Goal: Find specific page/section: Find specific page/section

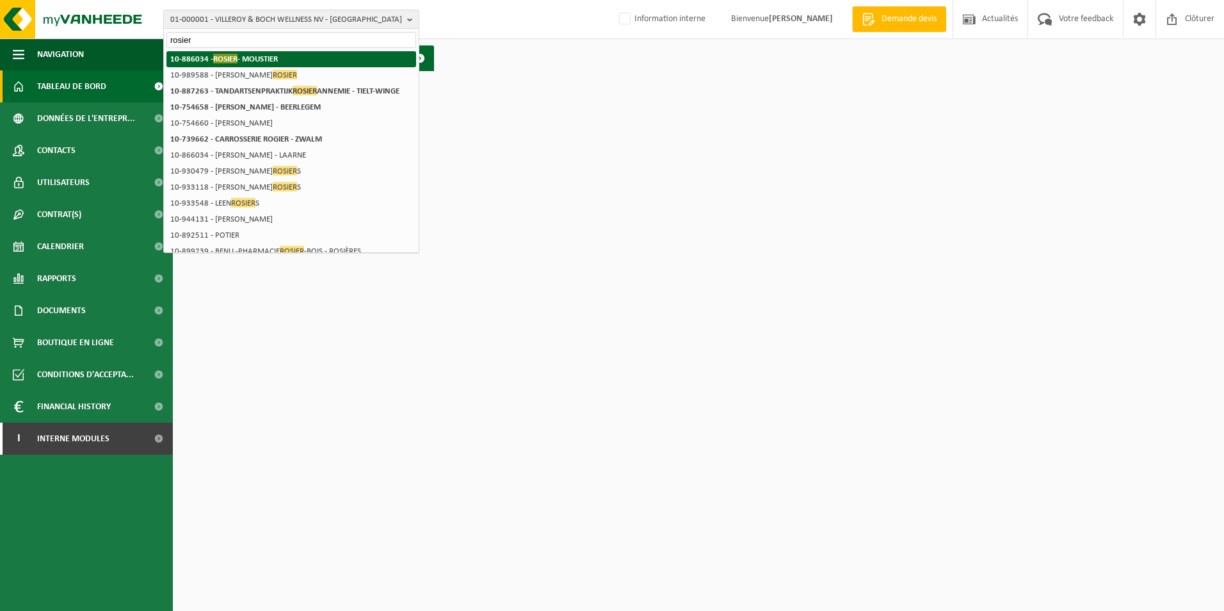
type input "rosier"
click at [288, 58] on li "10-886034 - ROSIER - MOUSTIER" at bounding box center [291, 59] width 250 height 16
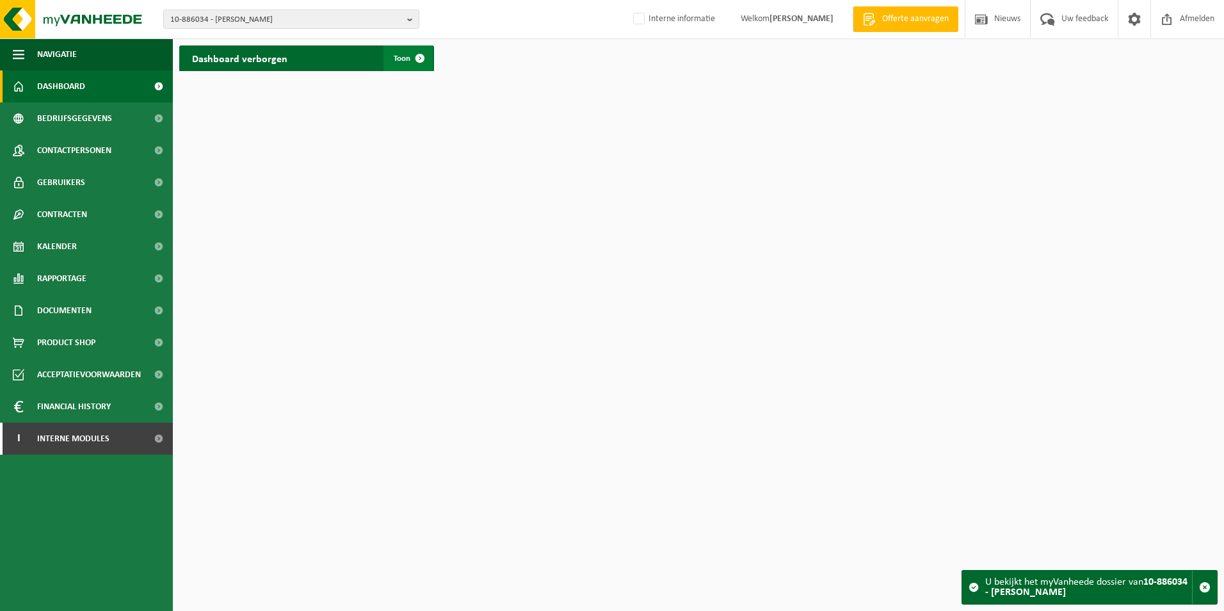
click at [419, 60] on span at bounding box center [420, 58] width 26 height 26
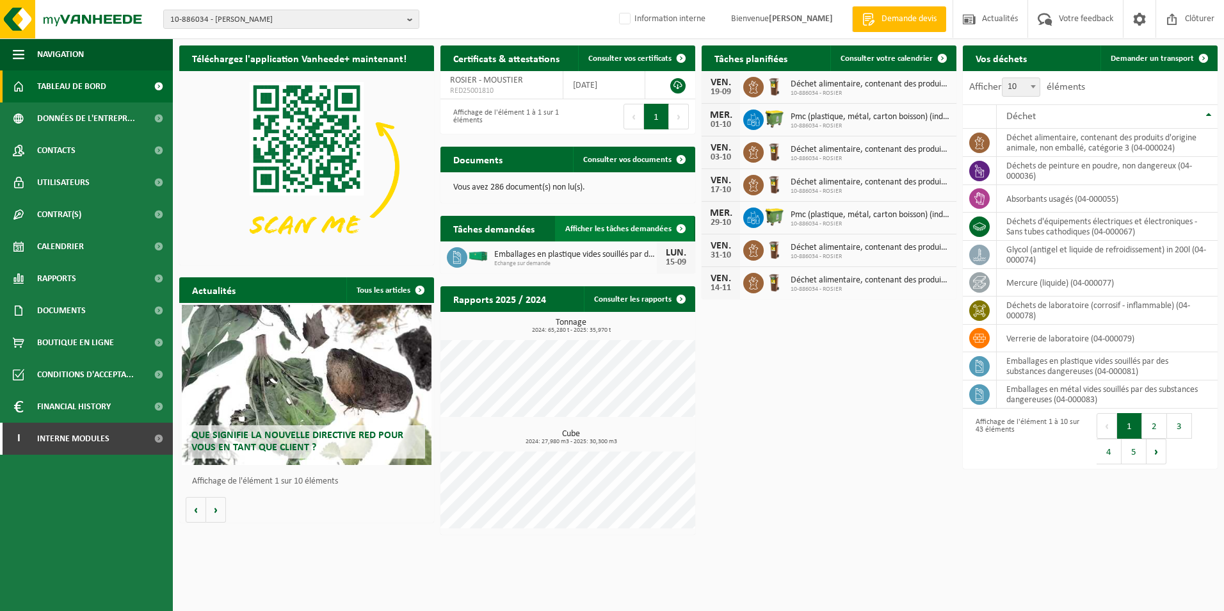
click at [626, 234] on link "Afficher les tâches demandées" at bounding box center [624, 229] width 139 height 26
